Goal: Entertainment & Leisure: Browse casually

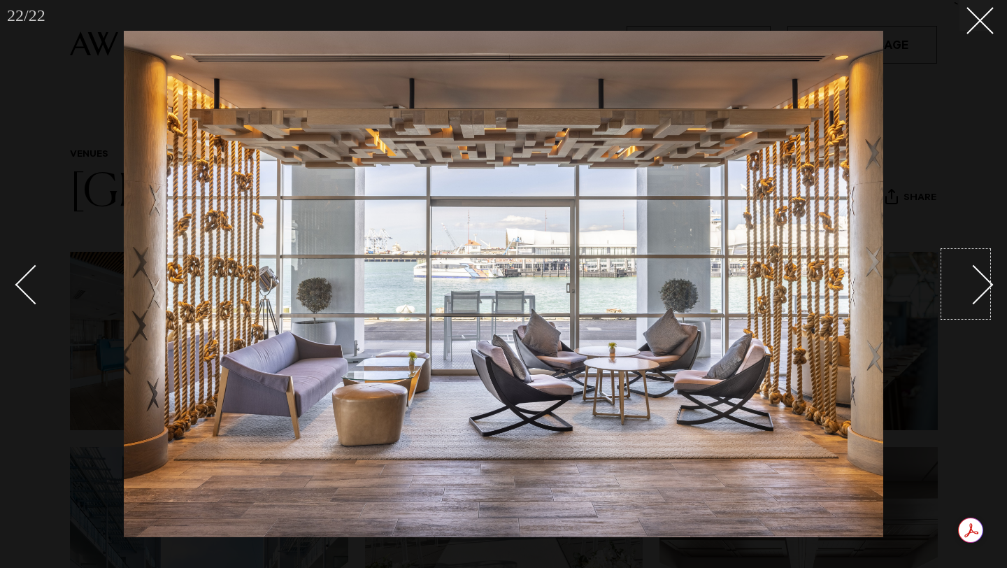
scroll to position [283, 0]
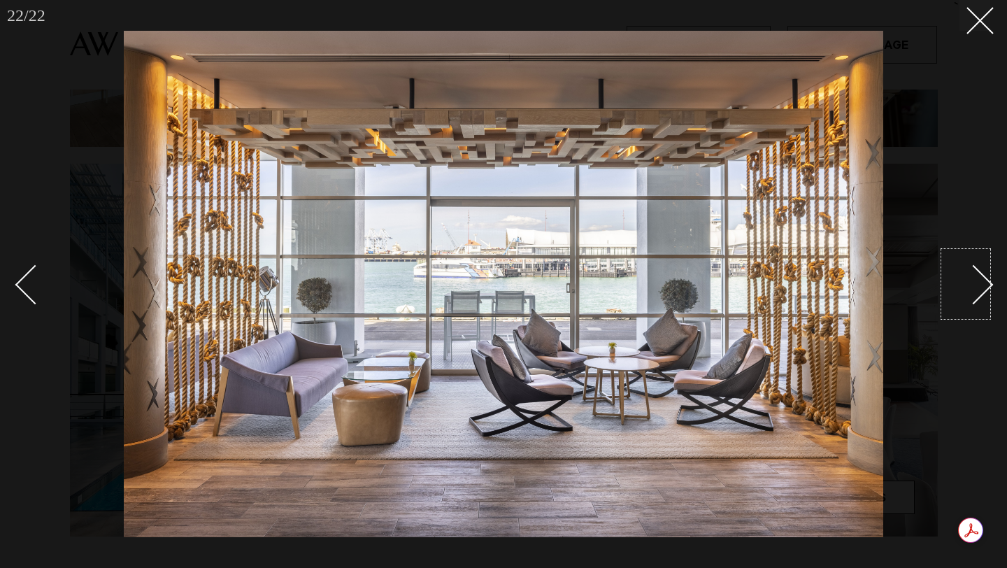
click at [987, 297] on link at bounding box center [966, 284] width 49 height 70
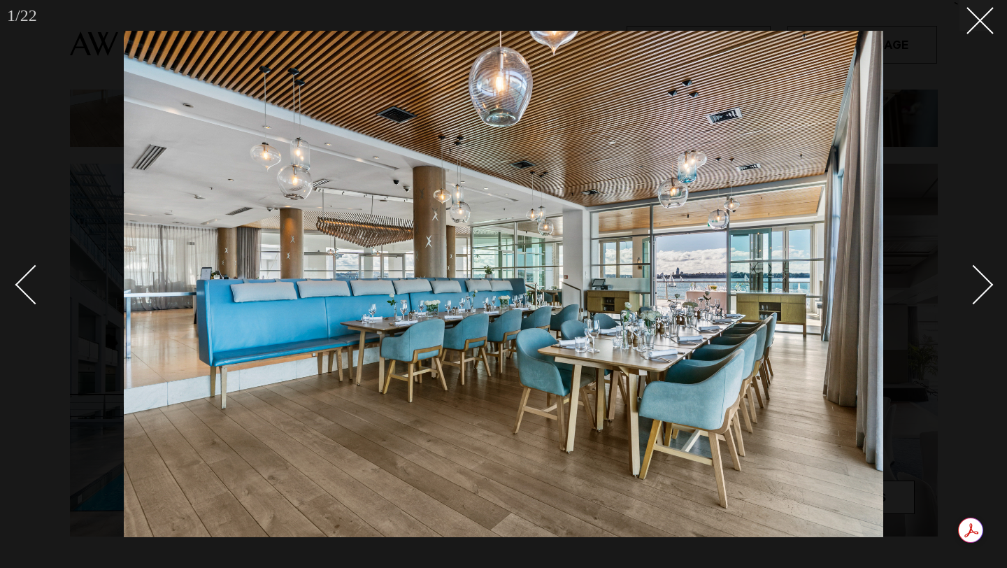
click at [987, 297] on link at bounding box center [966, 284] width 49 height 70
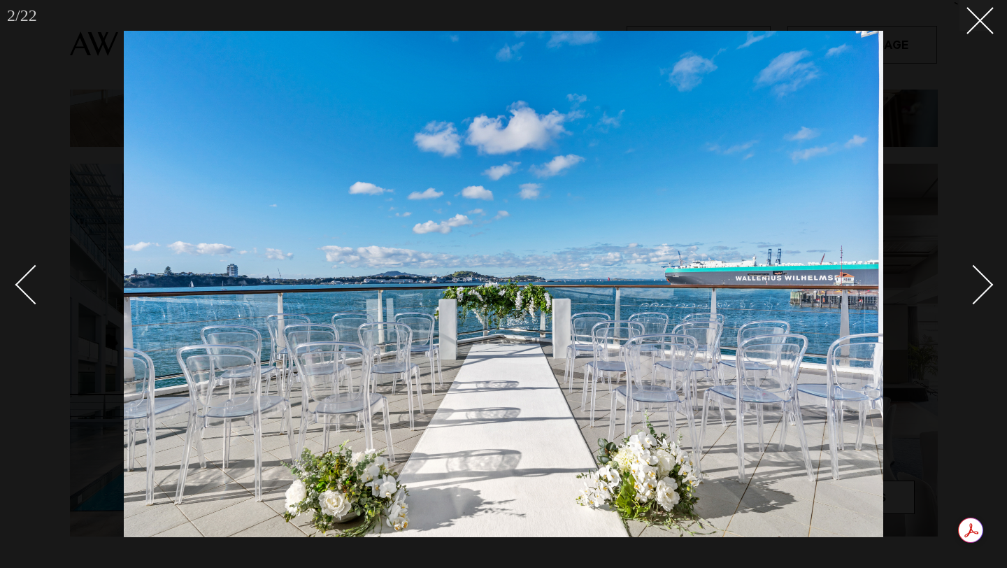
click at [987, 297] on link at bounding box center [966, 284] width 49 height 70
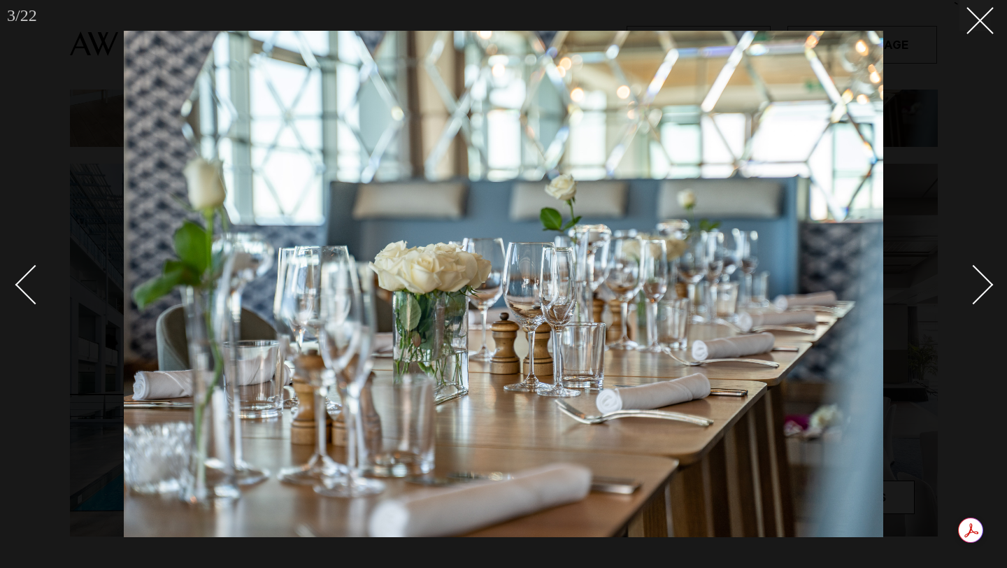
click at [987, 297] on link at bounding box center [966, 284] width 49 height 70
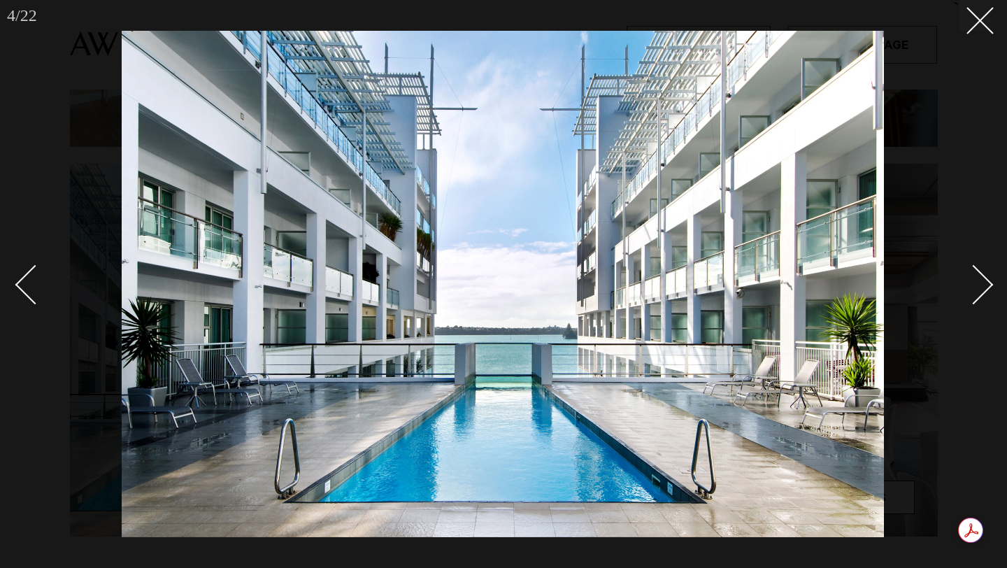
click at [987, 297] on link at bounding box center [966, 284] width 49 height 70
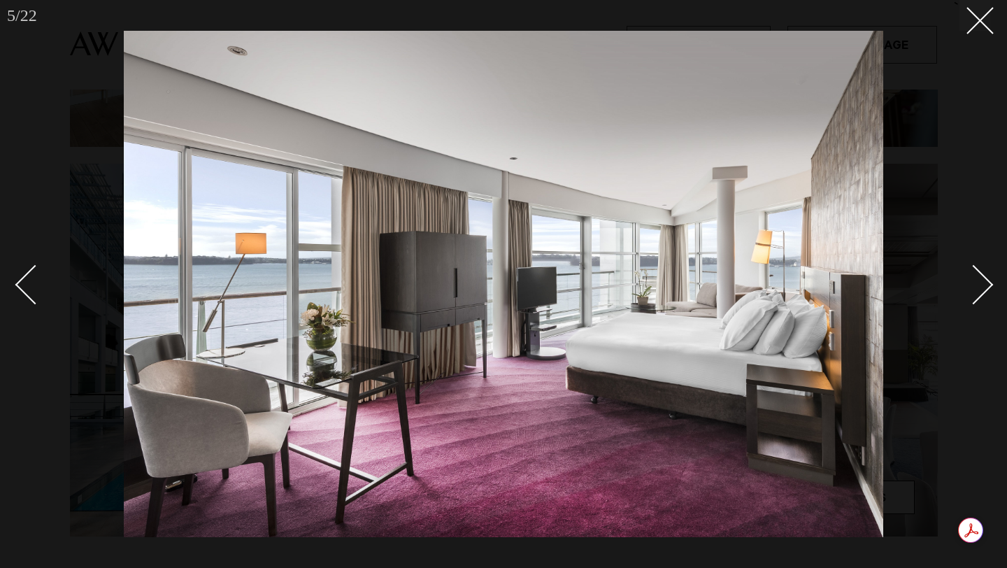
click at [987, 297] on link at bounding box center [966, 284] width 49 height 70
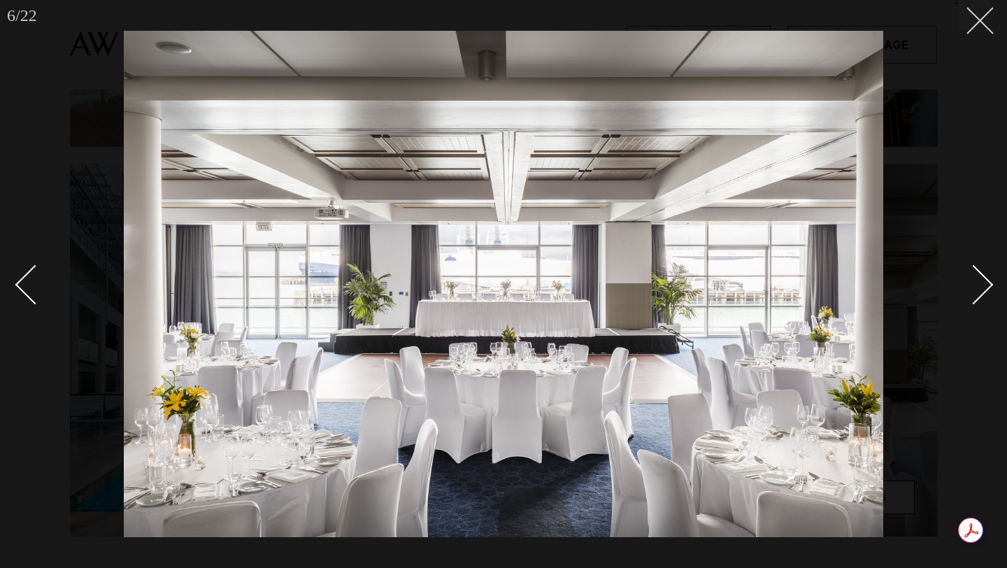
click at [977, 20] on icon at bounding box center [975, 15] width 17 height 17
